Goal: Navigation & Orientation: Find specific page/section

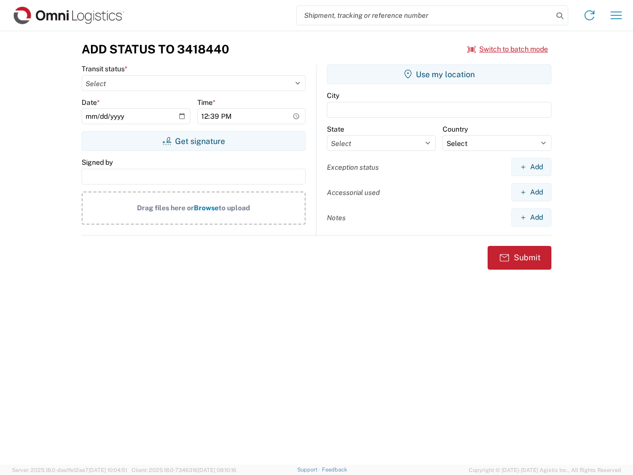
click at [425, 15] on input "search" at bounding box center [425, 15] width 256 height 19
click at [560, 16] on icon at bounding box center [560, 16] width 14 height 14
click at [590, 15] on icon at bounding box center [590, 15] width 16 height 16
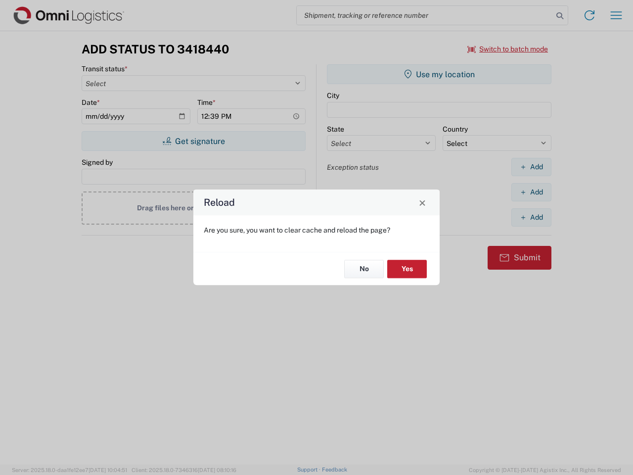
click at [508, 49] on div "Reload Are you sure, you want to clear cache and reload the page? No Yes" at bounding box center [316, 237] width 633 height 475
click at [193, 141] on div "Reload Are you sure, you want to clear cache and reload the page? No Yes" at bounding box center [316, 237] width 633 height 475
click at [439, 74] on div "Reload Are you sure, you want to clear cache and reload the page? No Yes" at bounding box center [316, 237] width 633 height 475
click at [531, 167] on div "Reload Are you sure, you want to clear cache and reload the page? No Yes" at bounding box center [316, 237] width 633 height 475
click at [531, 192] on div "Reload Are you sure, you want to clear cache and reload the page? No Yes" at bounding box center [316, 237] width 633 height 475
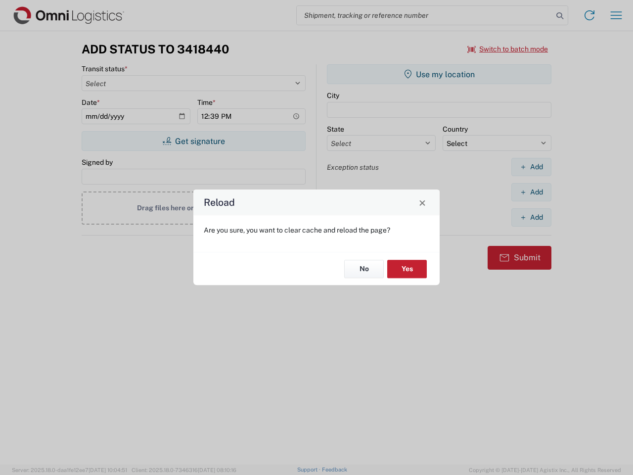
click at [531, 217] on div "Reload Are you sure, you want to clear cache and reload the page? No Yes" at bounding box center [316, 237] width 633 height 475
